Goal: Task Accomplishment & Management: Manage account settings

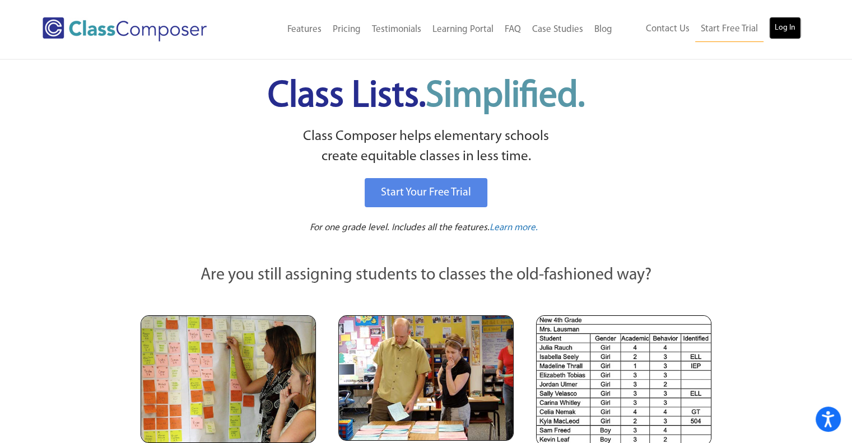
click at [773, 22] on link "Log In" at bounding box center [785, 28] width 32 height 22
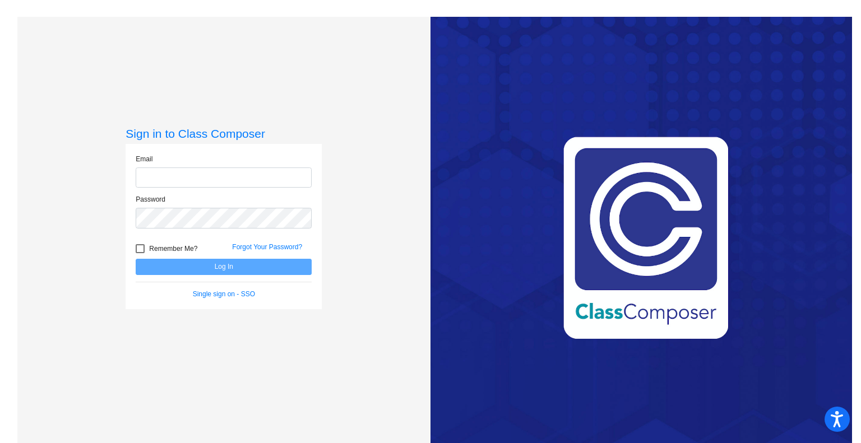
click at [222, 181] on input "email" at bounding box center [224, 178] width 176 height 21
type input "hbajouwa@wcskids.net"
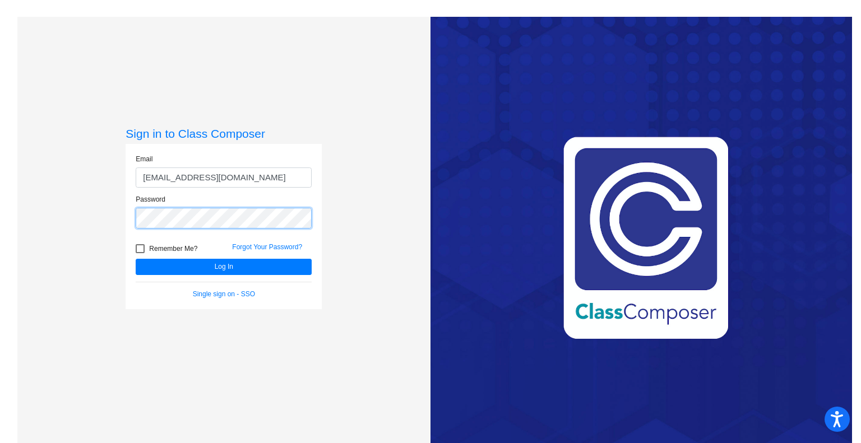
click at [136, 259] on button "Log In" at bounding box center [224, 267] width 176 height 16
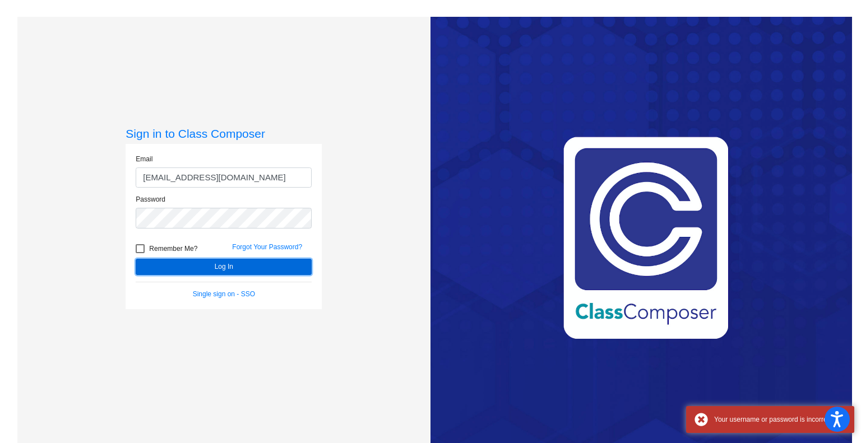
click at [221, 266] on button "Log In" at bounding box center [224, 267] width 176 height 16
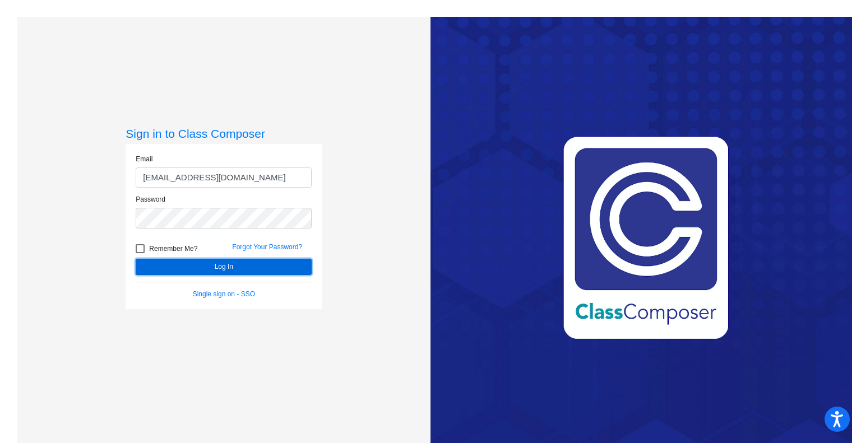
click at [173, 262] on button "Log In" at bounding box center [224, 267] width 176 height 16
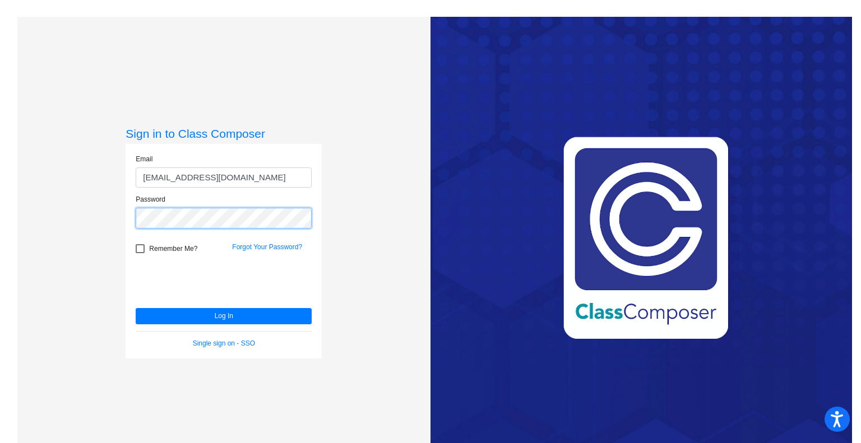
click at [136, 308] on button "Log In" at bounding box center [224, 316] width 176 height 16
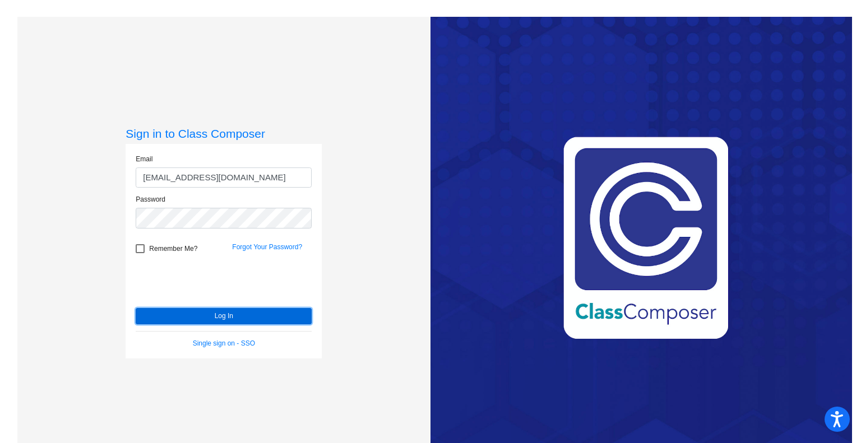
click at [182, 317] on button "Log In" at bounding box center [224, 316] width 176 height 16
